Goal: Task Accomplishment & Management: Manage account settings

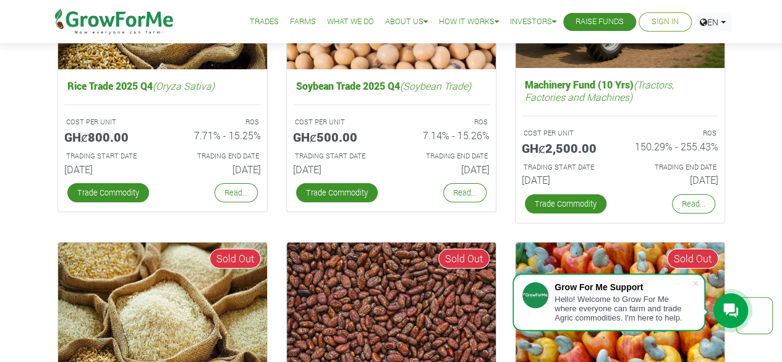
scroll to position [2041, 0]
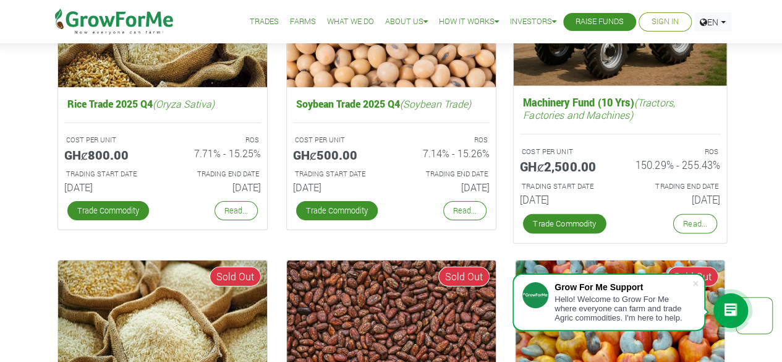
click at [564, 194] on h6 "[DATE]" at bounding box center [564, 200] width 91 height 12
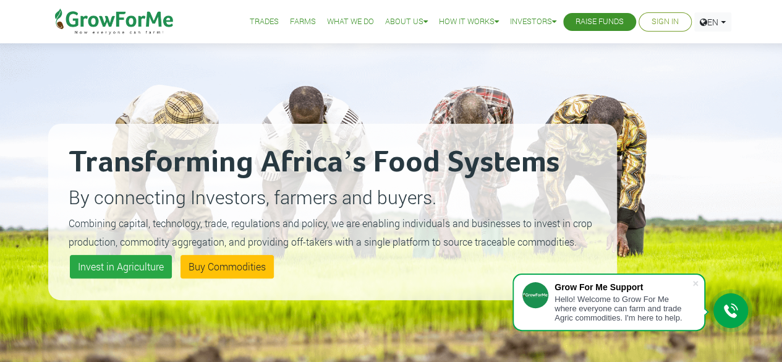
scroll to position [0, 0]
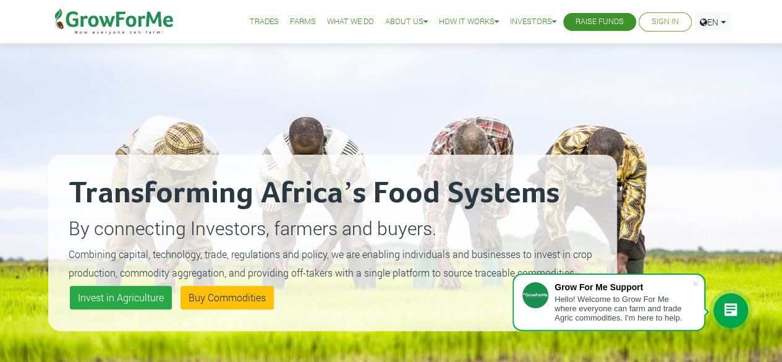
click at [660, 23] on link "Sign In" at bounding box center [664, 21] width 27 height 13
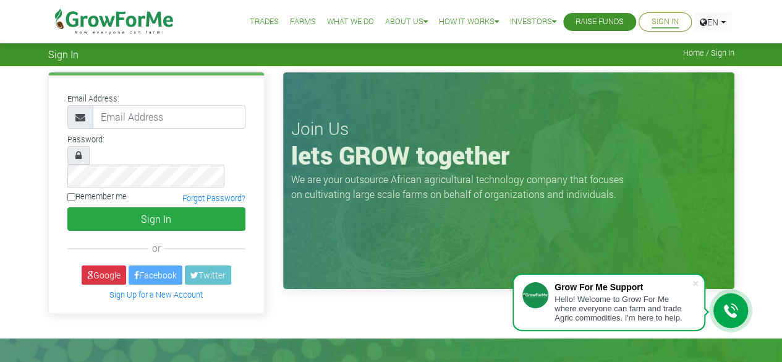
click at [195, 113] on input "email" at bounding box center [169, 116] width 153 height 23
type input "brasolo1905@gmail.com"
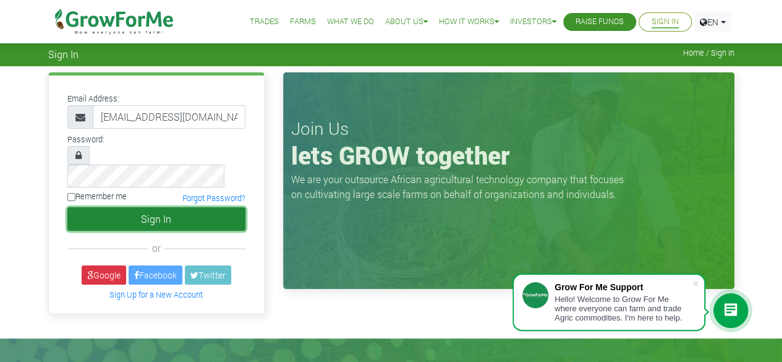
click at [130, 207] on button "Sign In" at bounding box center [156, 218] width 178 height 23
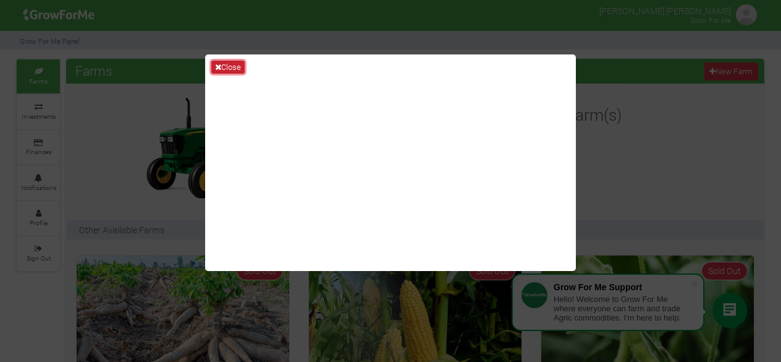
click at [236, 62] on button "Close" at bounding box center [227, 68] width 33 height 14
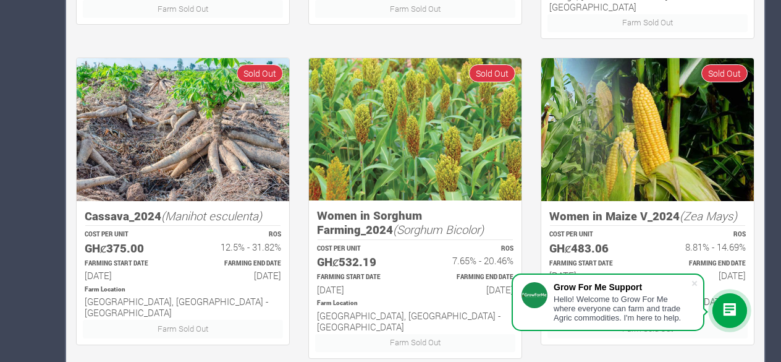
scroll to position [855, 0]
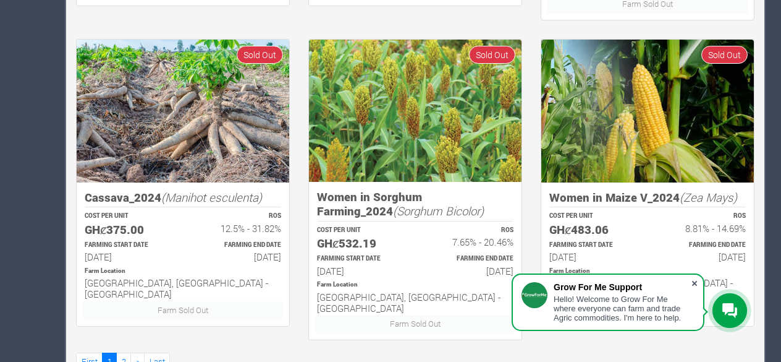
click at [695, 282] on span at bounding box center [695, 283] width 12 height 12
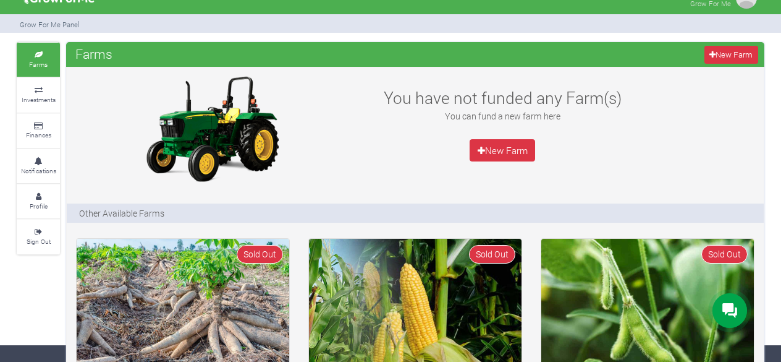
scroll to position [0, 0]
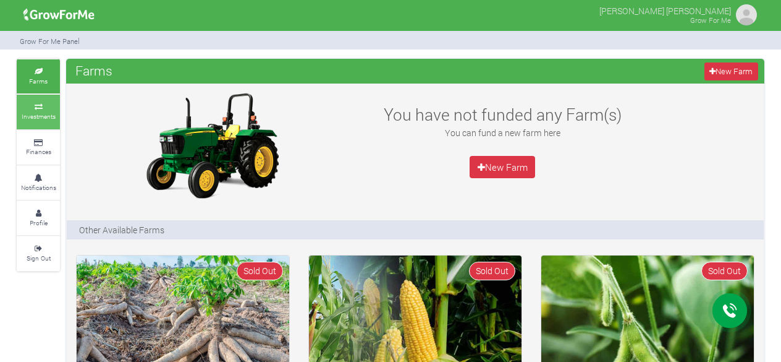
click at [32, 116] on small "Investments" at bounding box center [39, 116] width 34 height 9
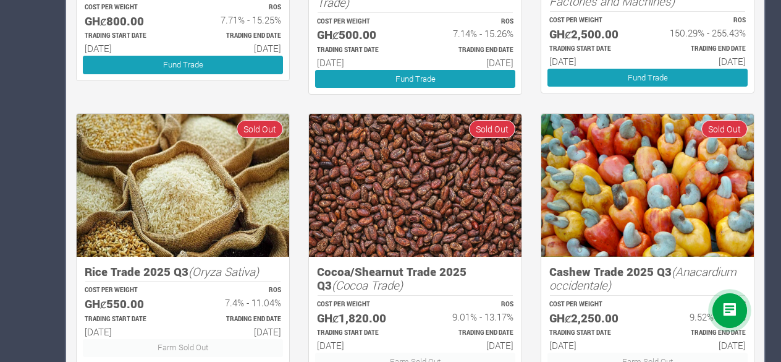
scroll to position [778, 0]
